Goal: Complete application form

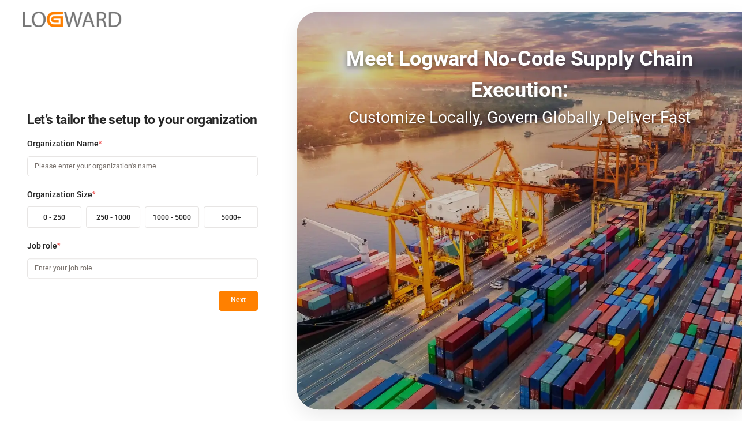
click at [180, 171] on input at bounding box center [142, 166] width 231 height 20
type input "Rigel"
click at [185, 214] on small "1000 - 5000" at bounding box center [172, 218] width 38 height 8
click at [96, 263] on input at bounding box center [142, 269] width 231 height 20
type input "admin"
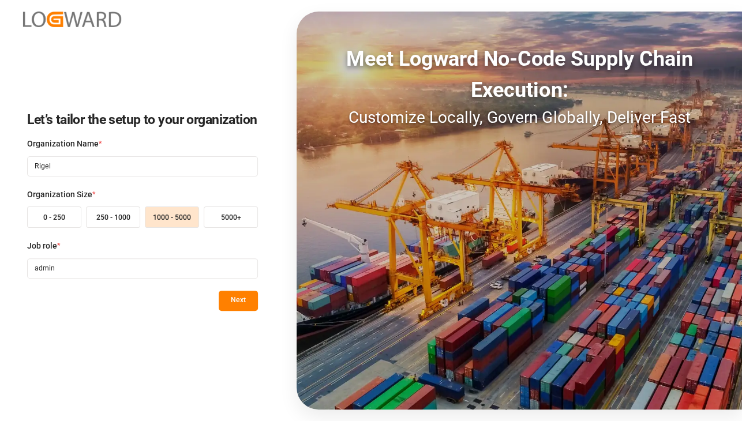
click at [249, 297] on button "Next" at bounding box center [238, 301] width 39 height 20
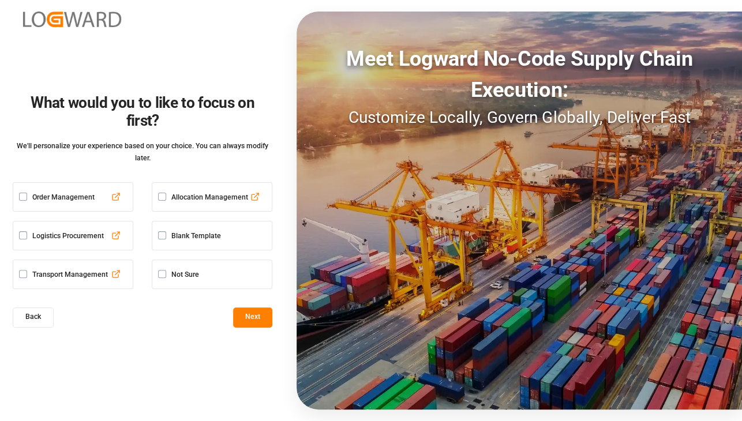
click at [161, 231] on button "button" at bounding box center [162, 235] width 8 height 8
click at [241, 308] on button "Next" at bounding box center [252, 318] width 39 height 20
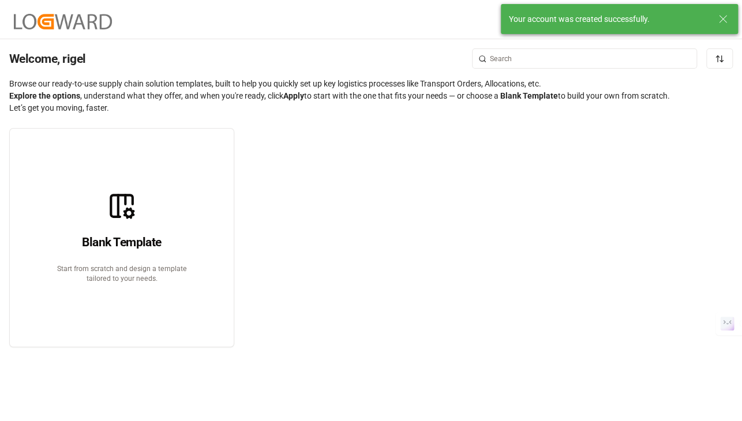
click at [723, 17] on icon at bounding box center [723, 19] width 14 height 14
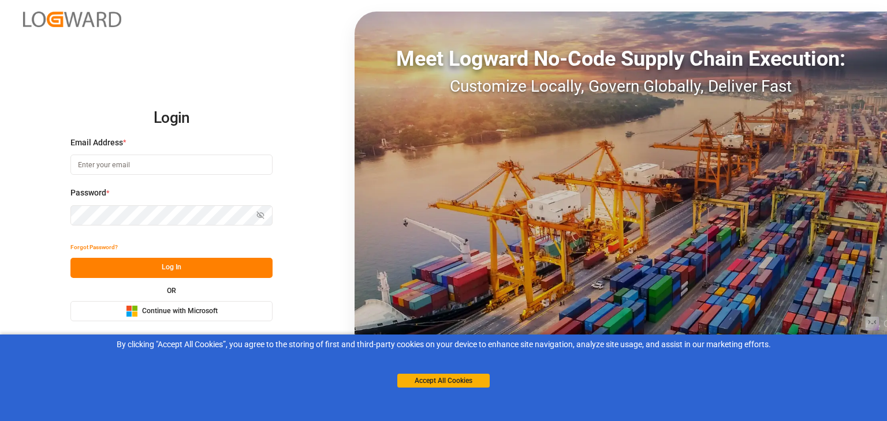
drag, startPoint x: 459, startPoint y: 380, endPoint x: 441, endPoint y: 372, distance: 19.4
click at [458, 379] on button "Accept All Cookies" at bounding box center [443, 381] width 92 height 14
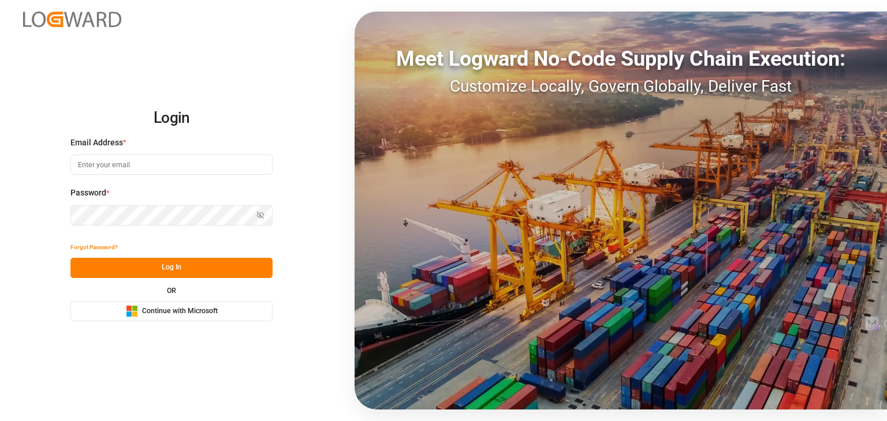
click at [149, 315] on span "Continue with Microsoft" at bounding box center [180, 312] width 76 height 10
